Goal: Check status: Check status

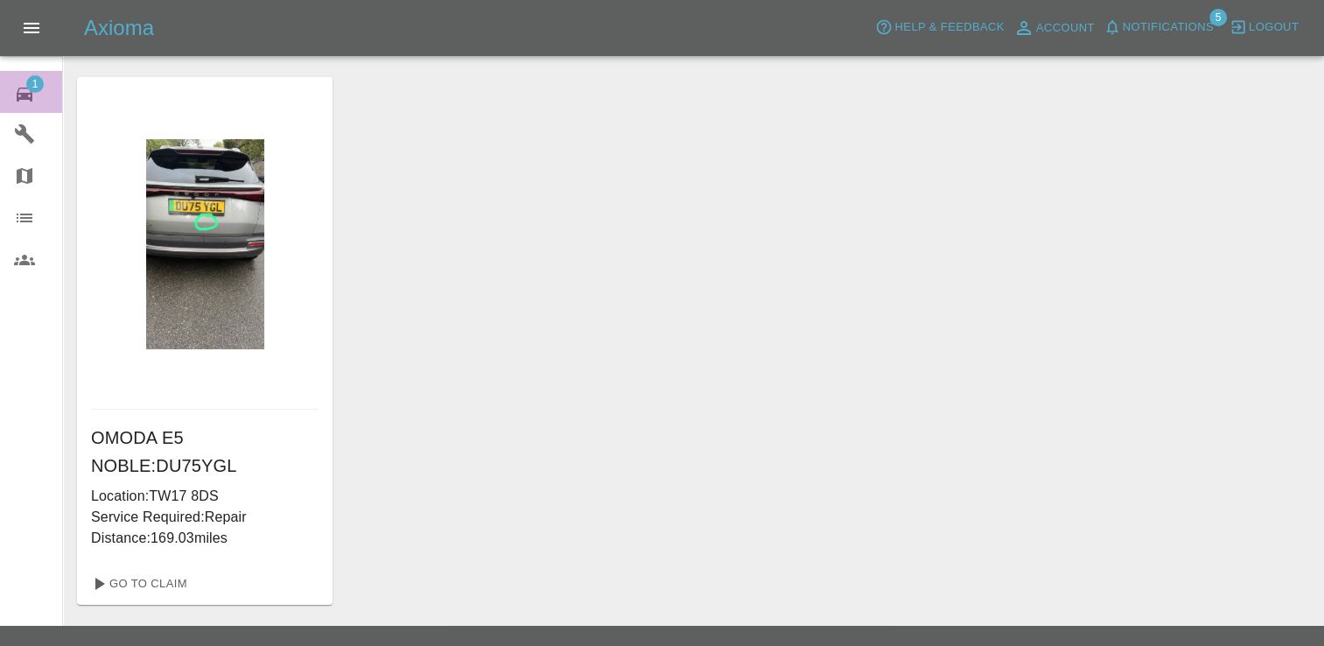
click at [27, 82] on span "1" at bounding box center [35, 84] width 18 height 18
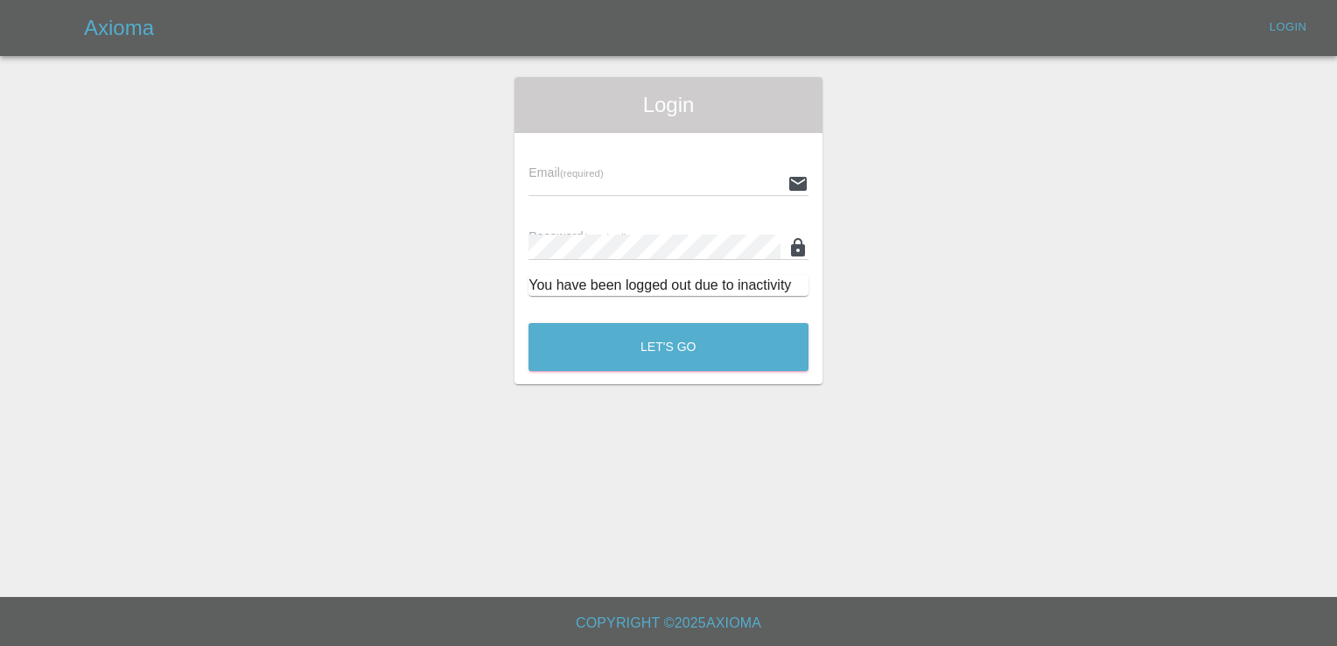
type input "[EMAIL_ADDRESS][DOMAIN_NAME]"
click at [712, 353] on button "Let's Go" at bounding box center [669, 347] width 280 height 48
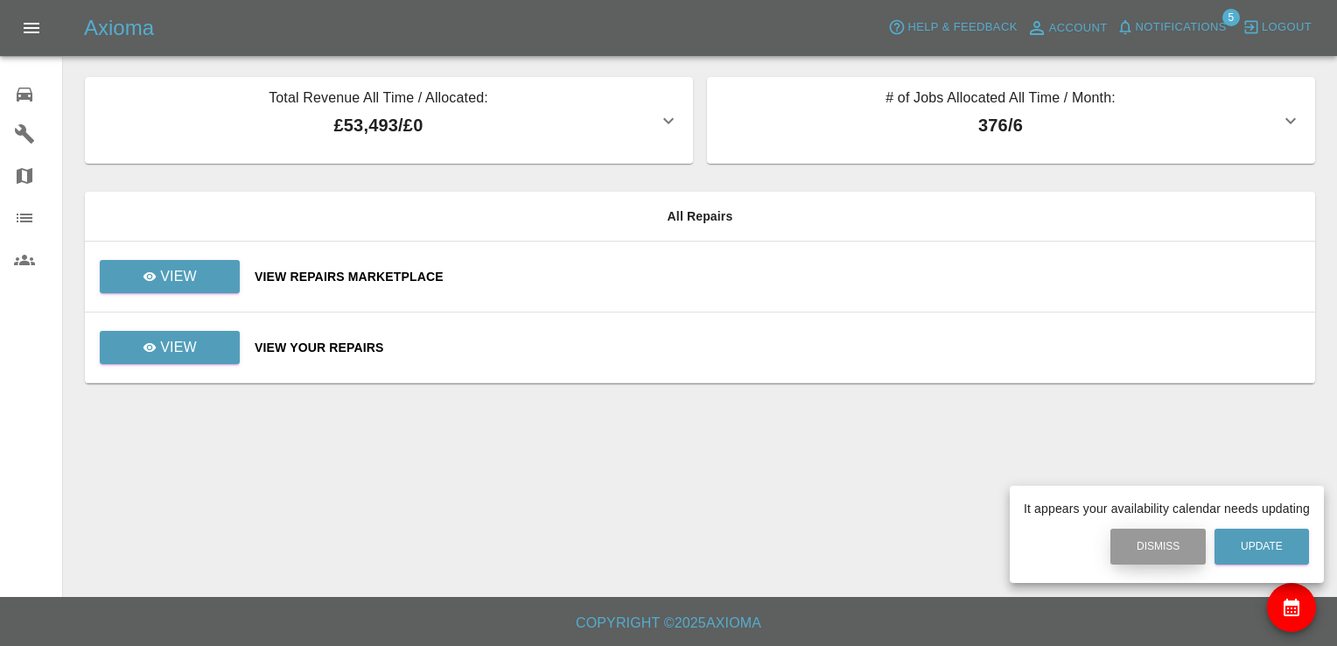
click at [1151, 551] on button "Dismiss" at bounding box center [1157, 547] width 95 height 36
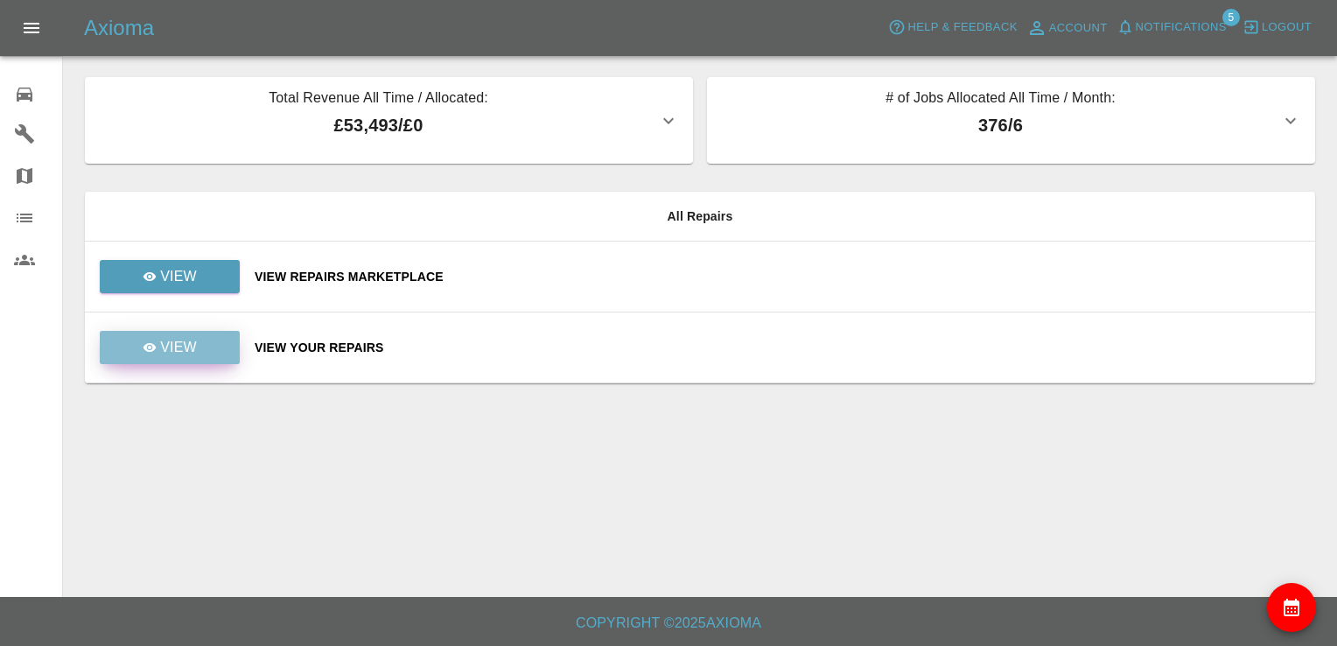
click at [184, 337] on p "View" at bounding box center [178, 347] width 37 height 21
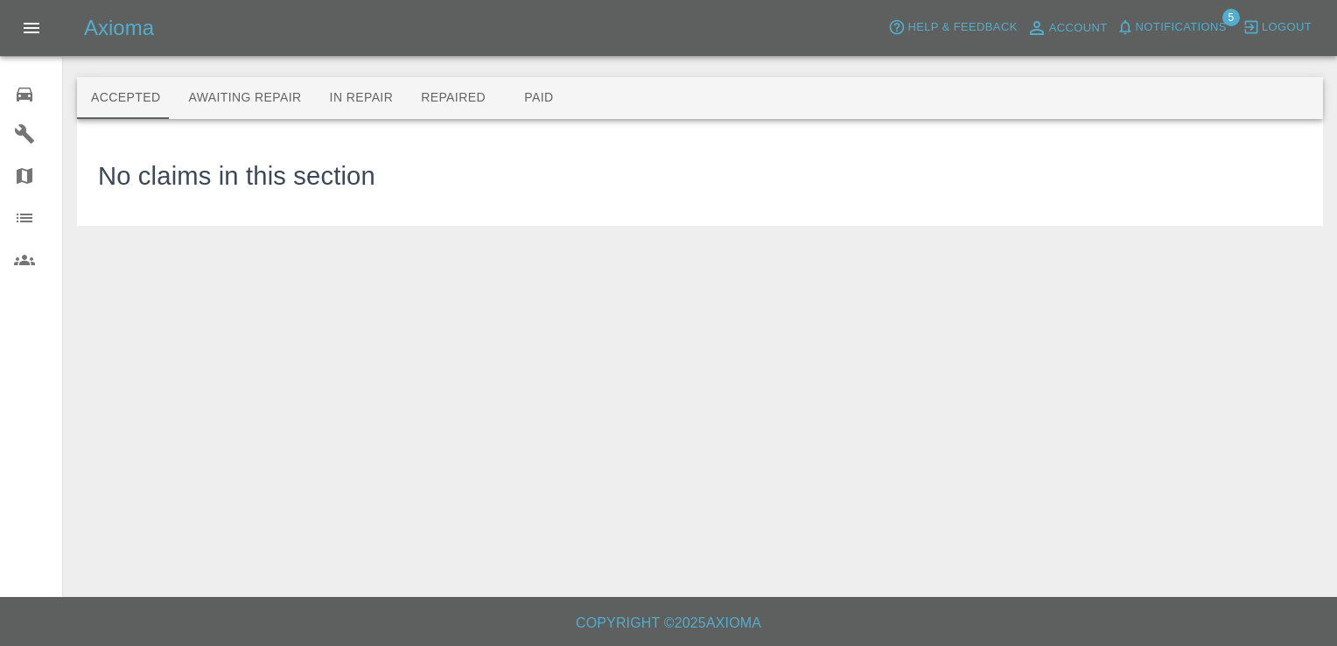
click at [184, 336] on main "Accepted Awaiting Repair In Repair Repaired Paid No claims in this section" at bounding box center [668, 298] width 1337 height 597
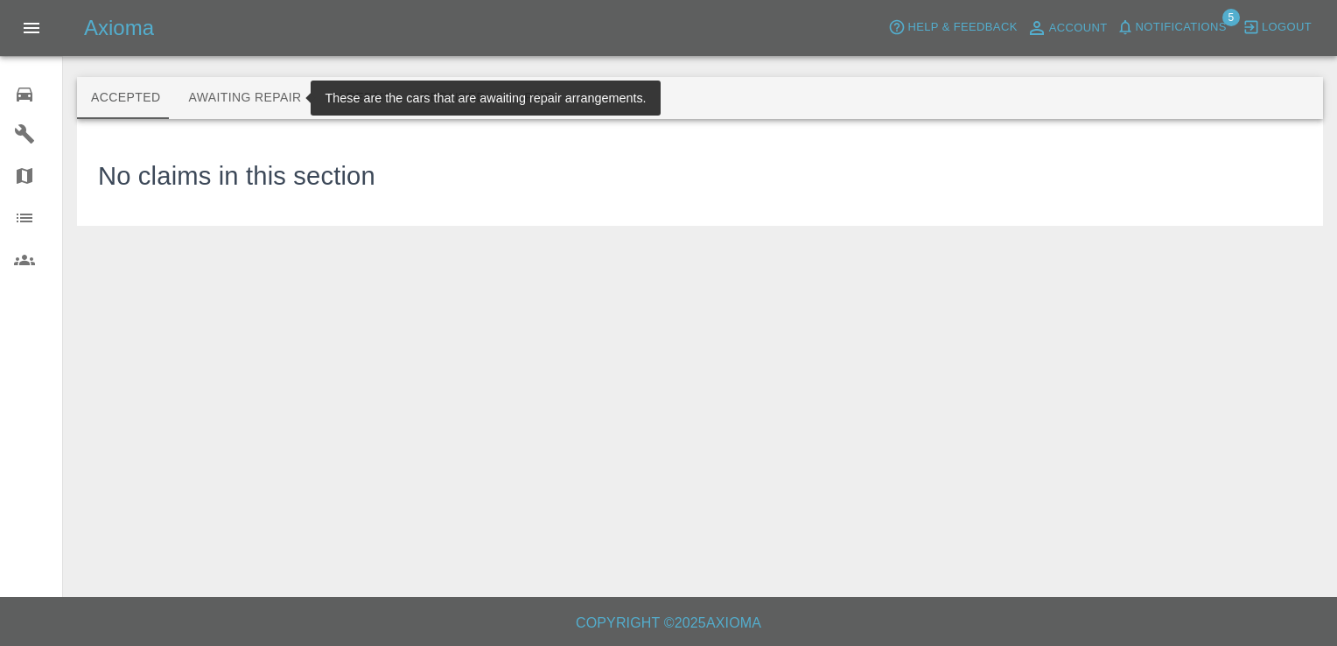
click at [228, 102] on button "Awaiting Repair" at bounding box center [244, 98] width 141 height 42
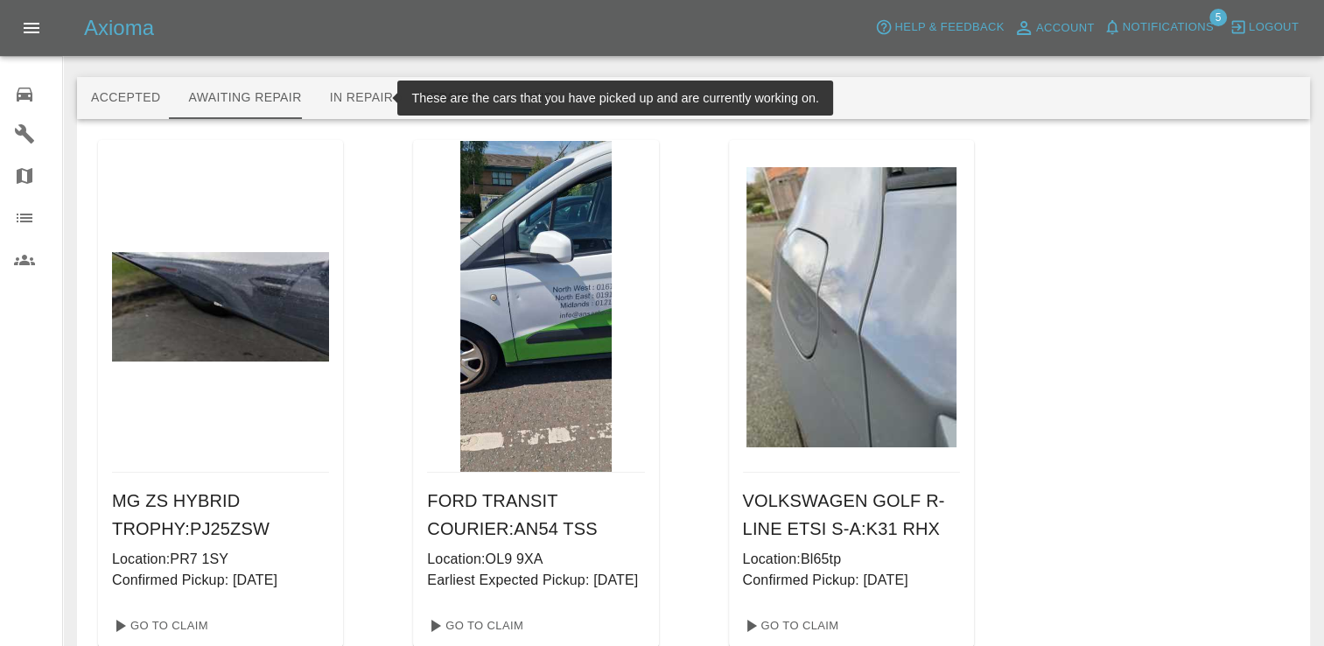
click at [350, 96] on button "In Repair" at bounding box center [362, 98] width 92 height 42
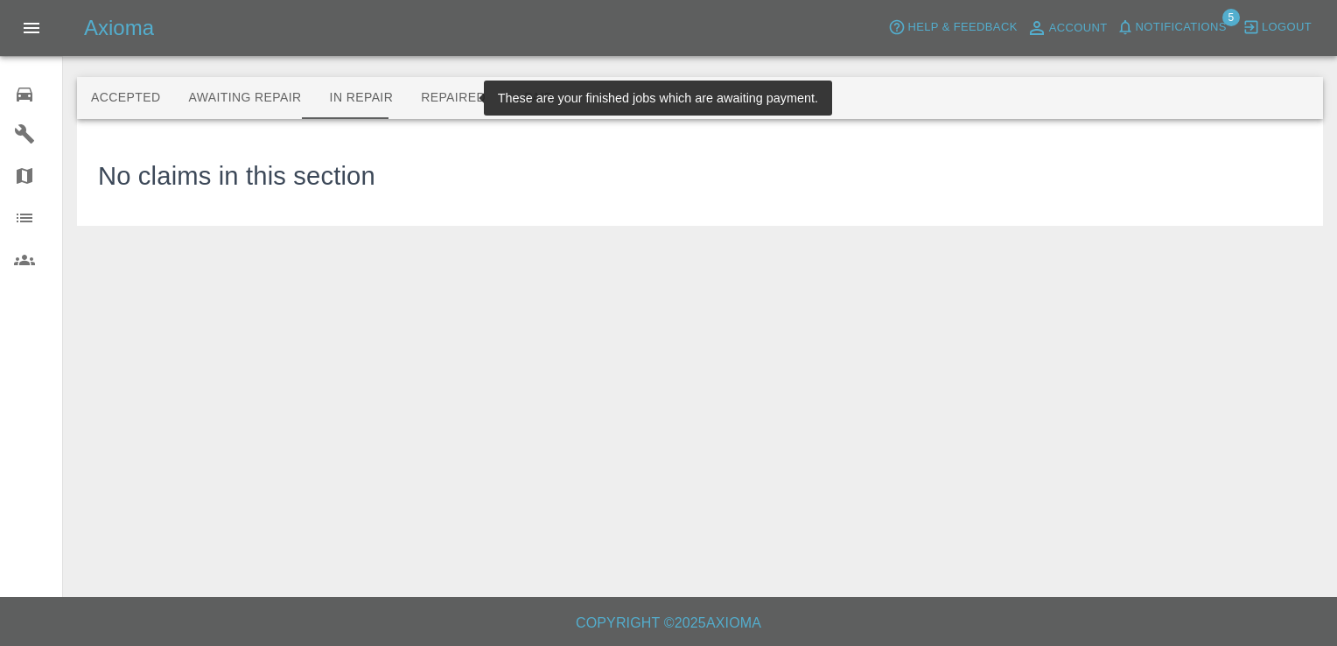
click at [419, 94] on button "Repaired" at bounding box center [453, 98] width 93 height 42
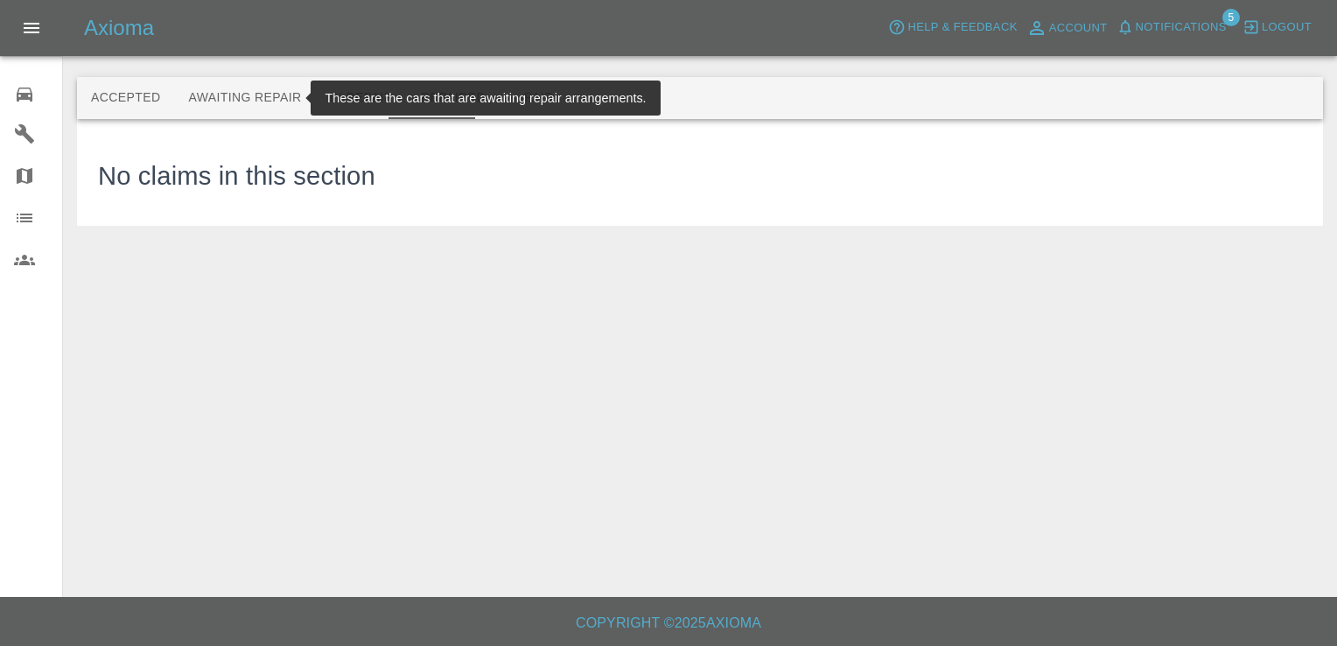
click at [225, 92] on button "Awaiting Repair" at bounding box center [244, 98] width 141 height 42
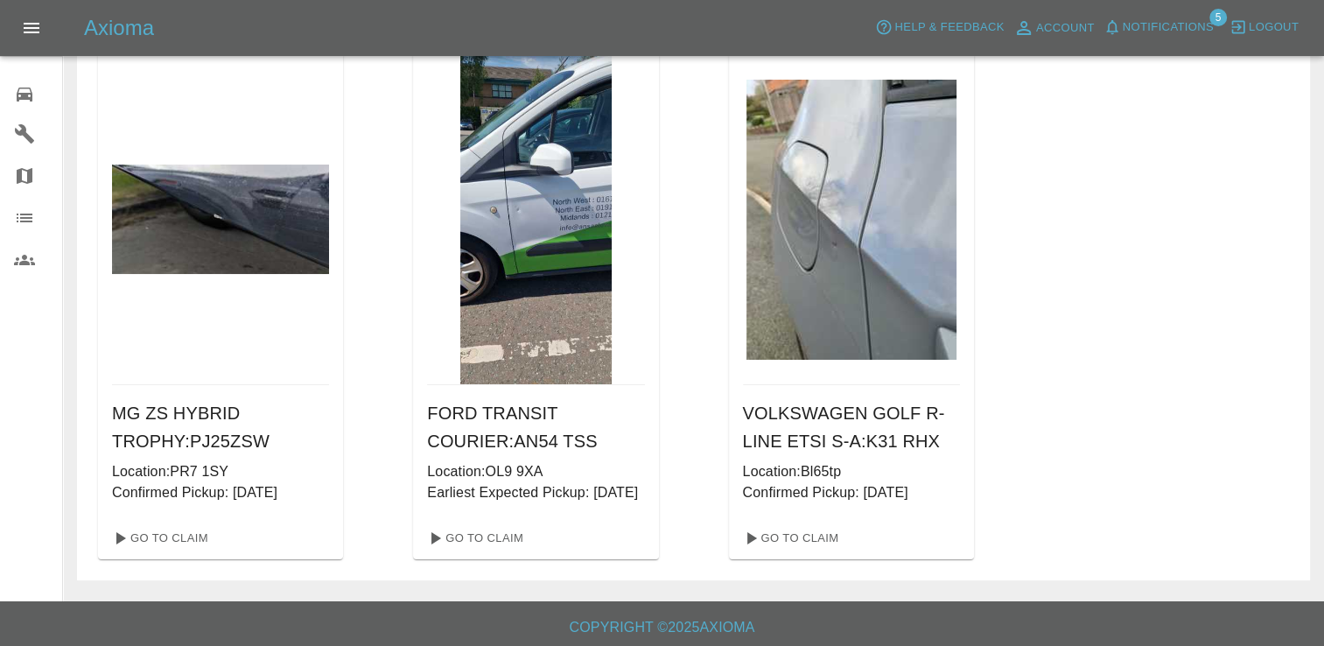
scroll to position [113, 0]
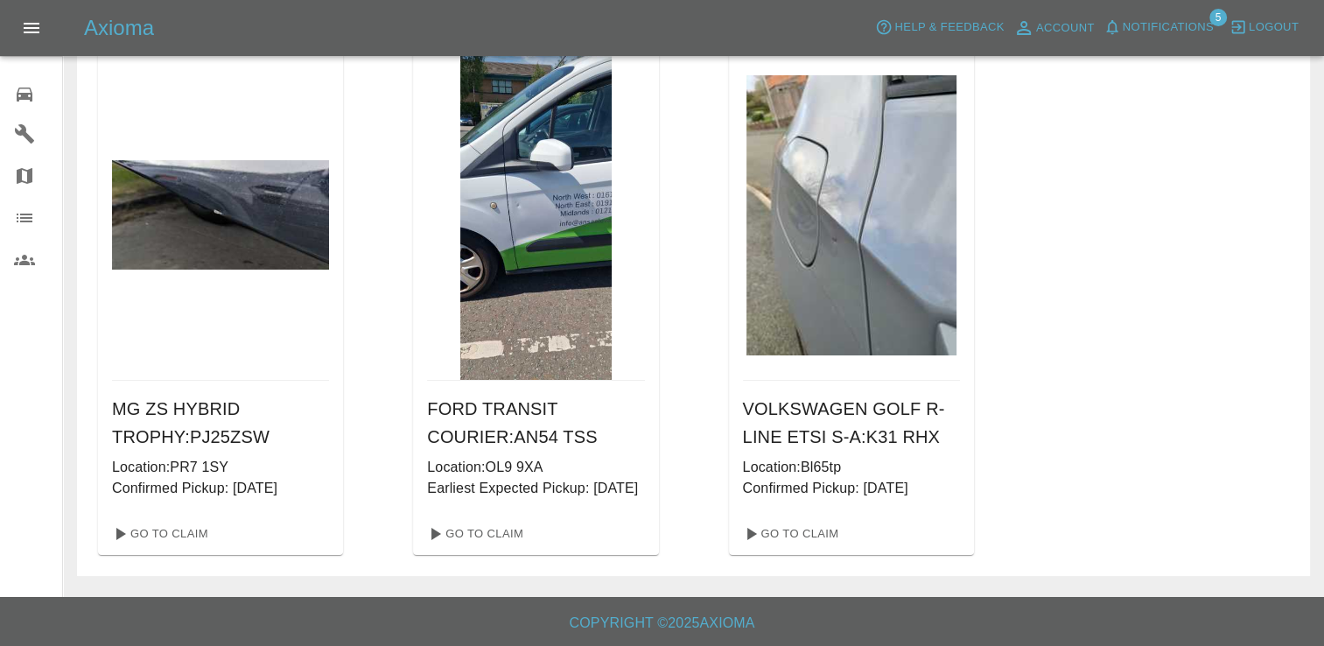
click at [1161, 345] on div "MG ZS HYBRID TROPHY : PJ25ZSW Location: PR7 1SY Confirmed Pickup: [DATE] Go To …" at bounding box center [693, 301] width 1191 height 507
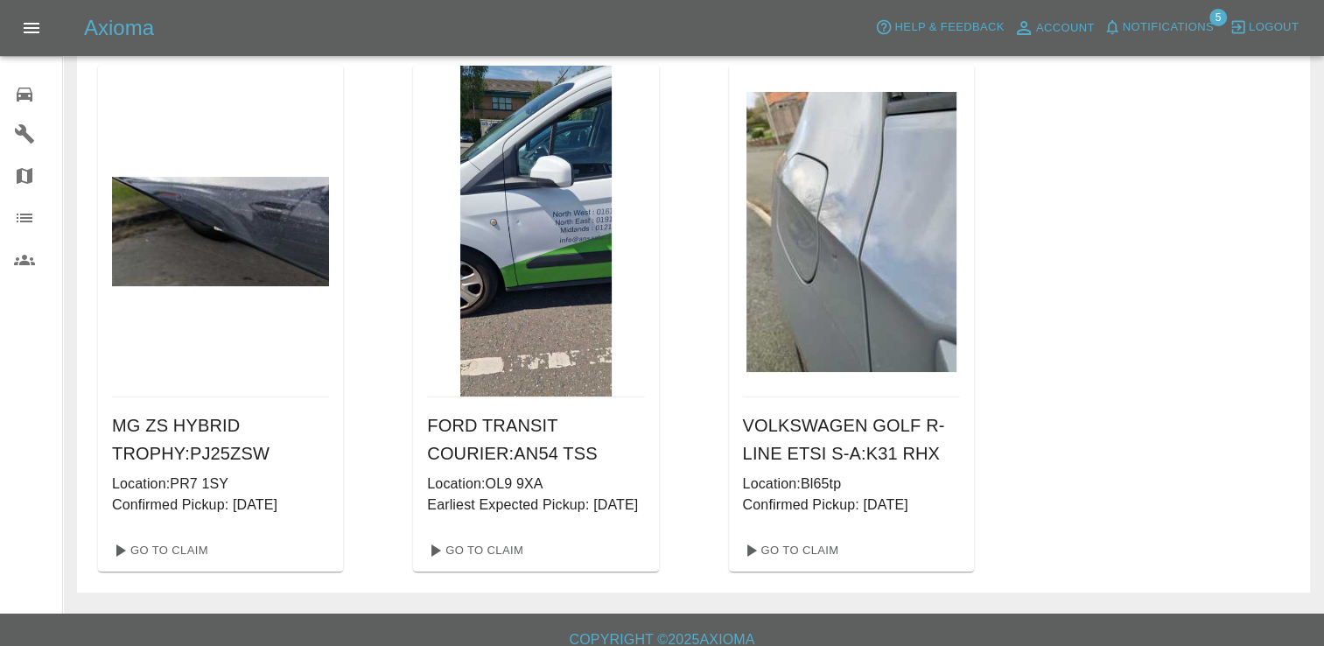
scroll to position [0, 0]
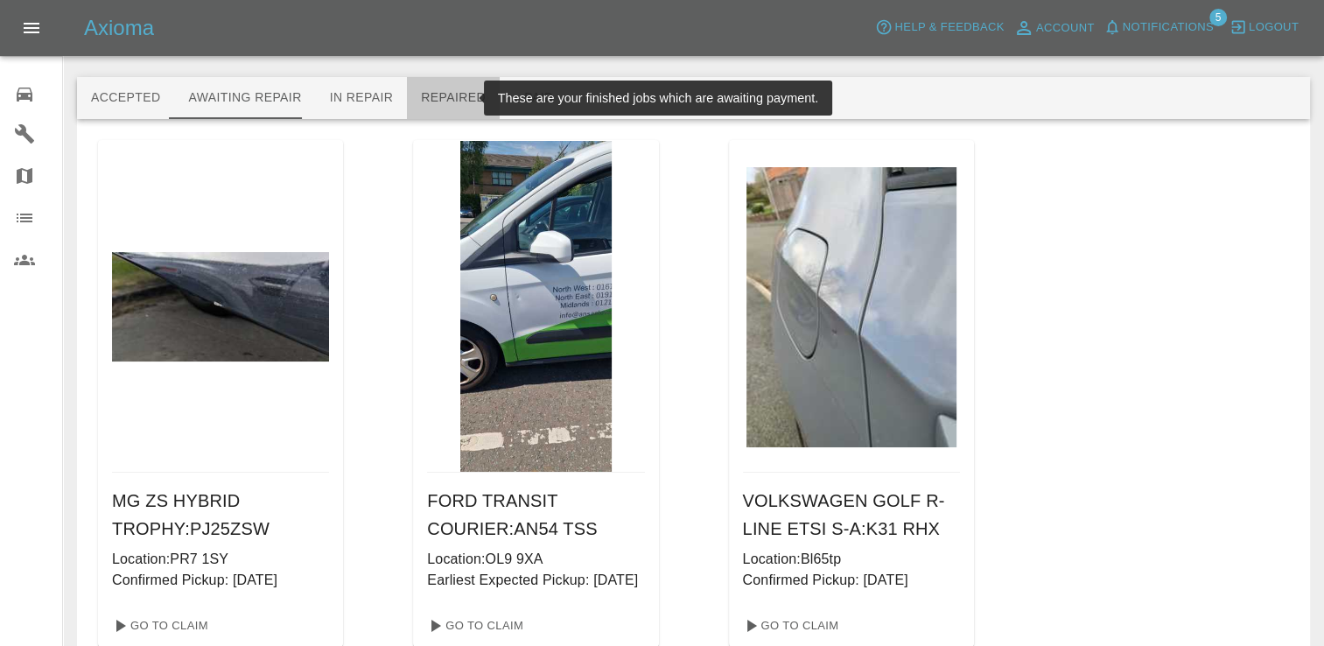
click at [441, 116] on button "Repaired" at bounding box center [453, 98] width 93 height 42
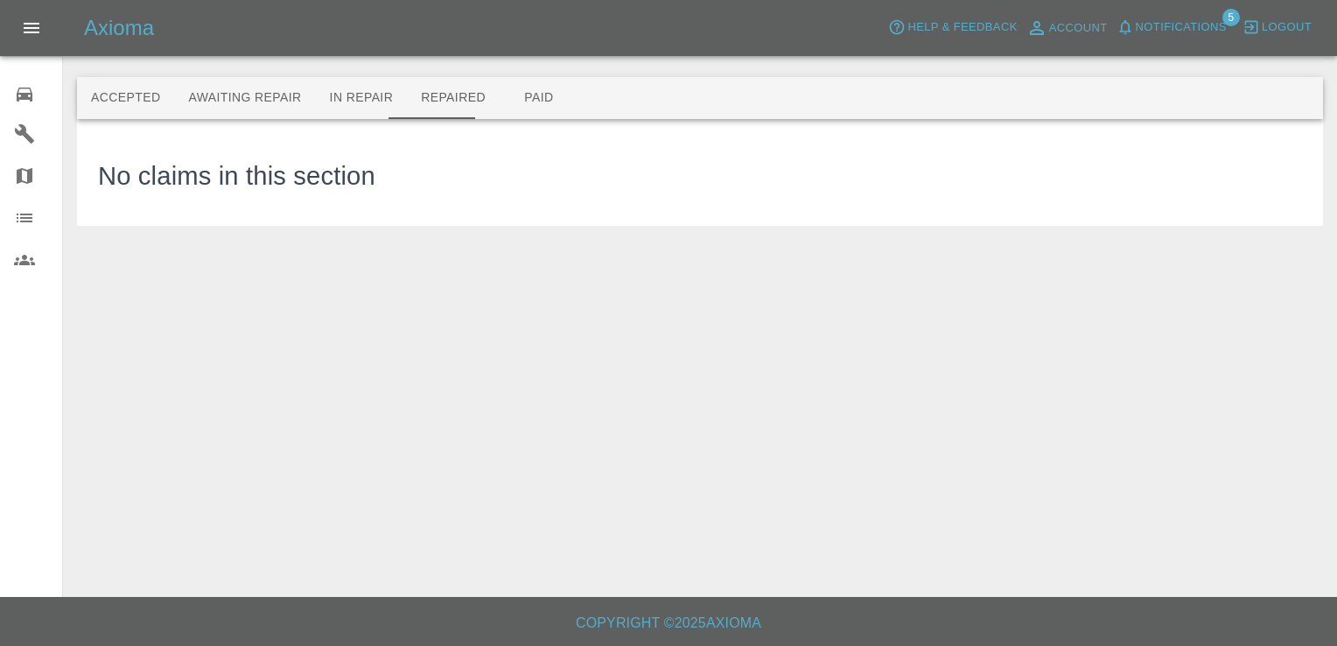
click at [575, 171] on div "No claims in this section" at bounding box center [700, 172] width 1204 height 65
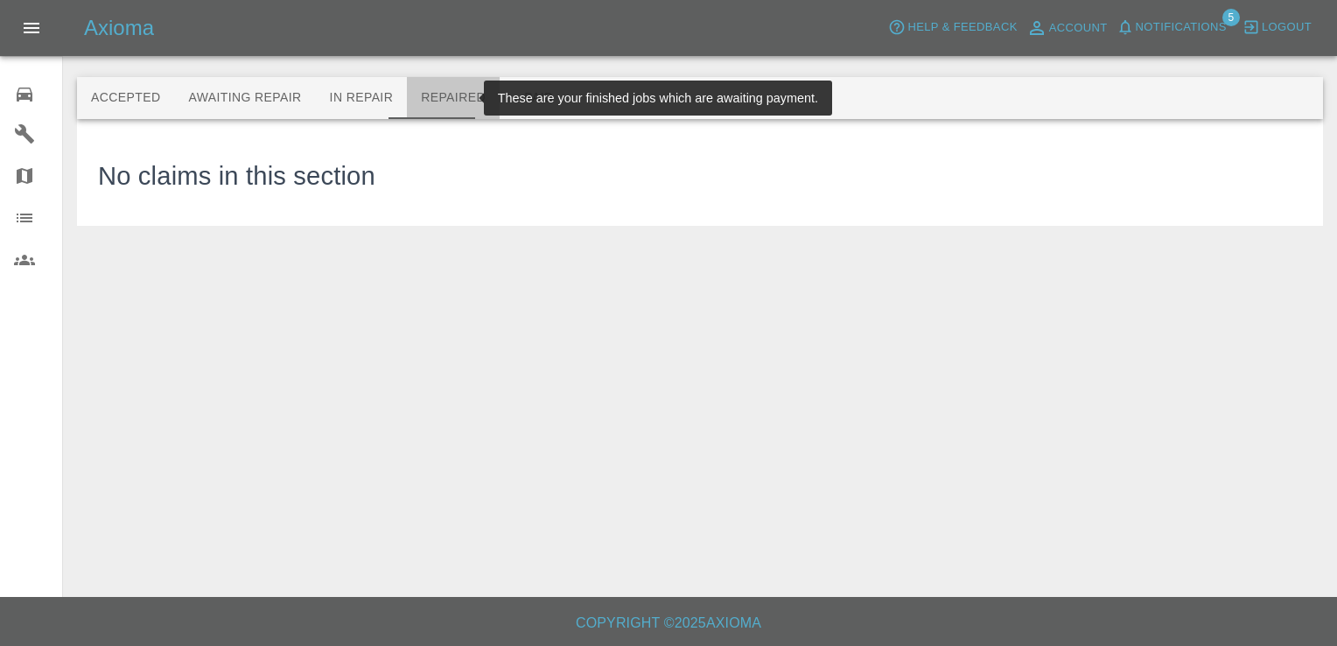
click at [437, 100] on button "Repaired" at bounding box center [453, 98] width 93 height 42
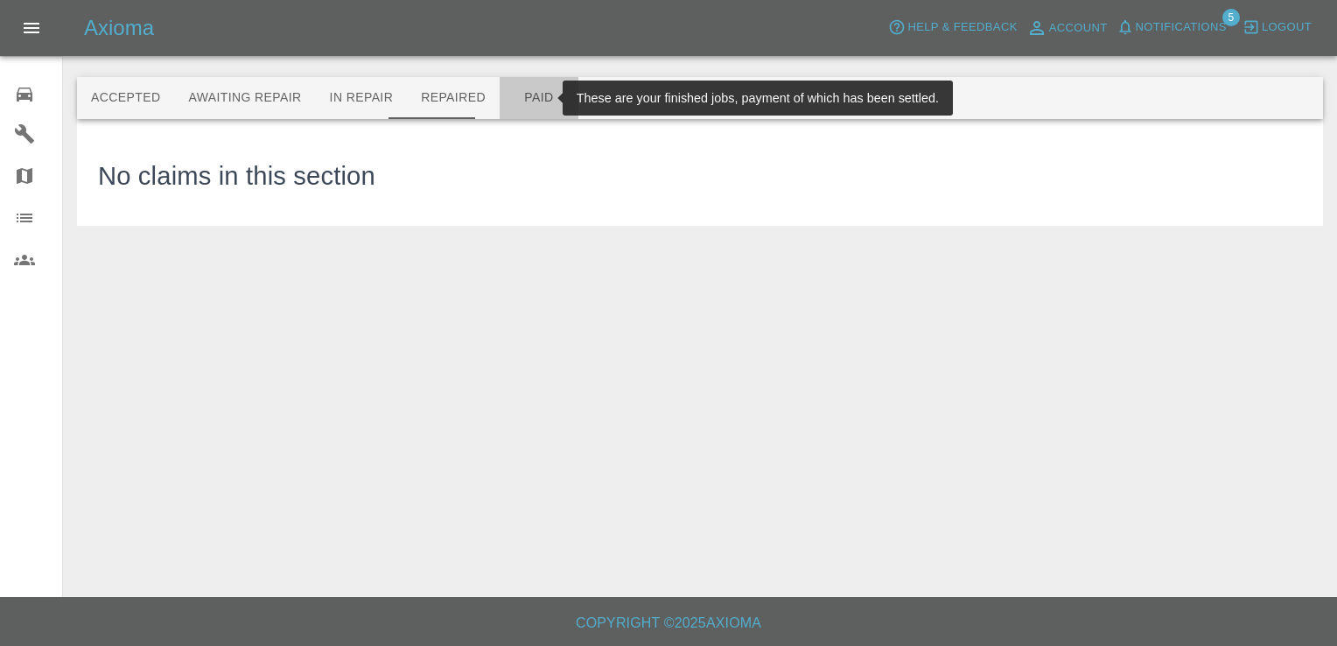
click at [514, 90] on button "Paid" at bounding box center [539, 98] width 79 height 42
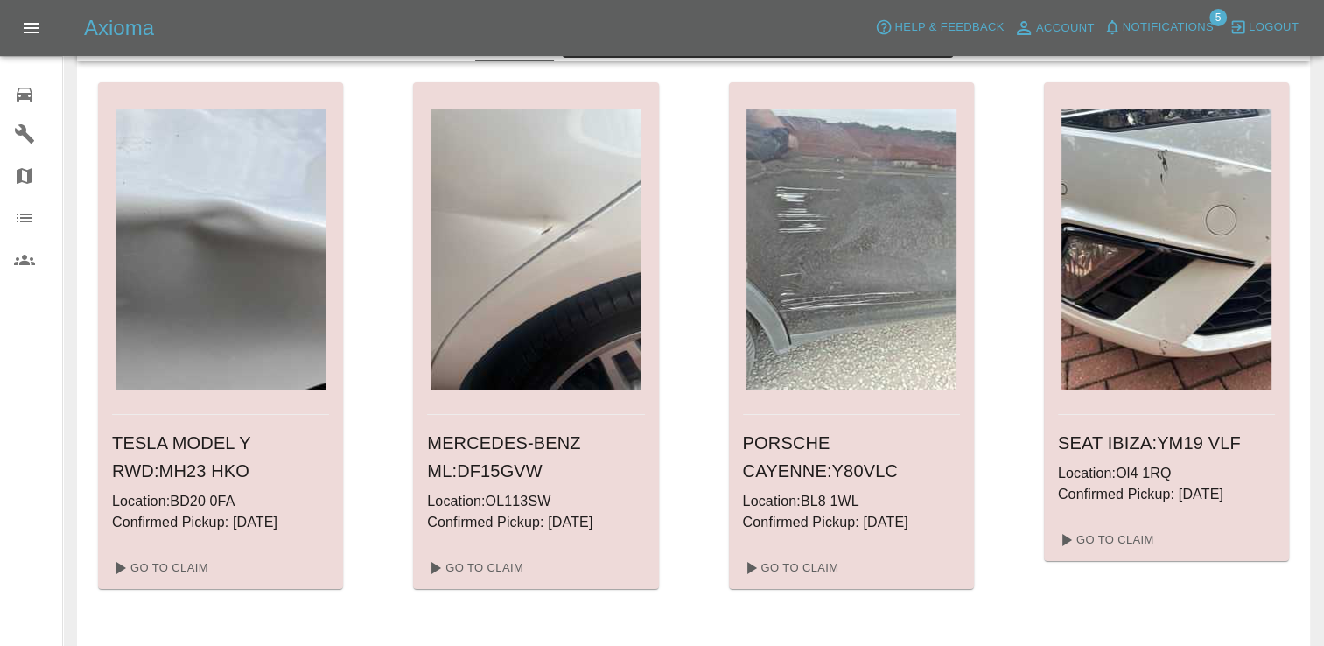
scroll to position [57, 0]
